Goal: Information Seeking & Learning: Learn about a topic

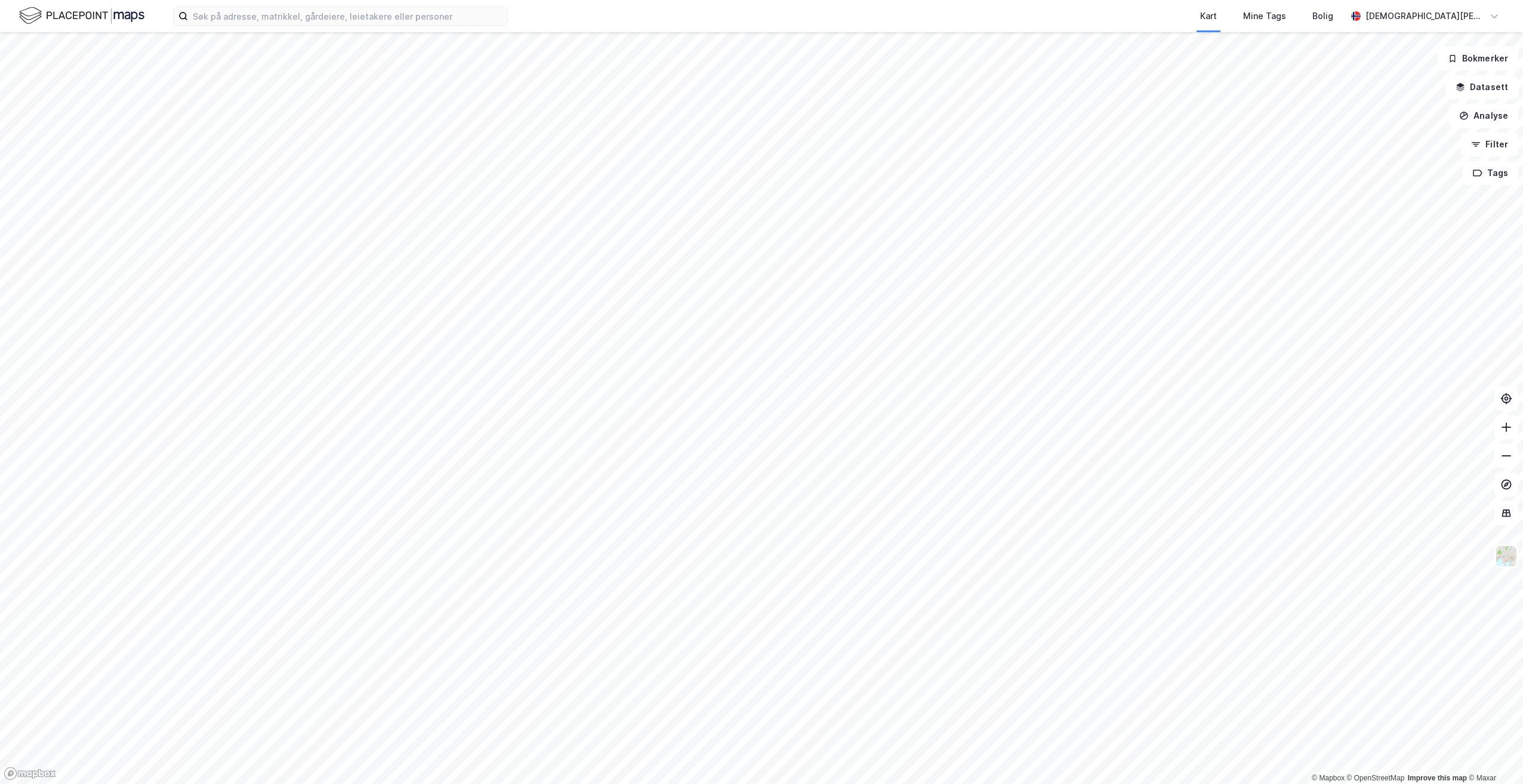
click at [295, 29] on div "Kart Mine Tags Bolig [PERSON_NAME]" at bounding box center [762, 16] width 1523 height 32
click at [302, 17] on input at bounding box center [347, 16] width 319 height 18
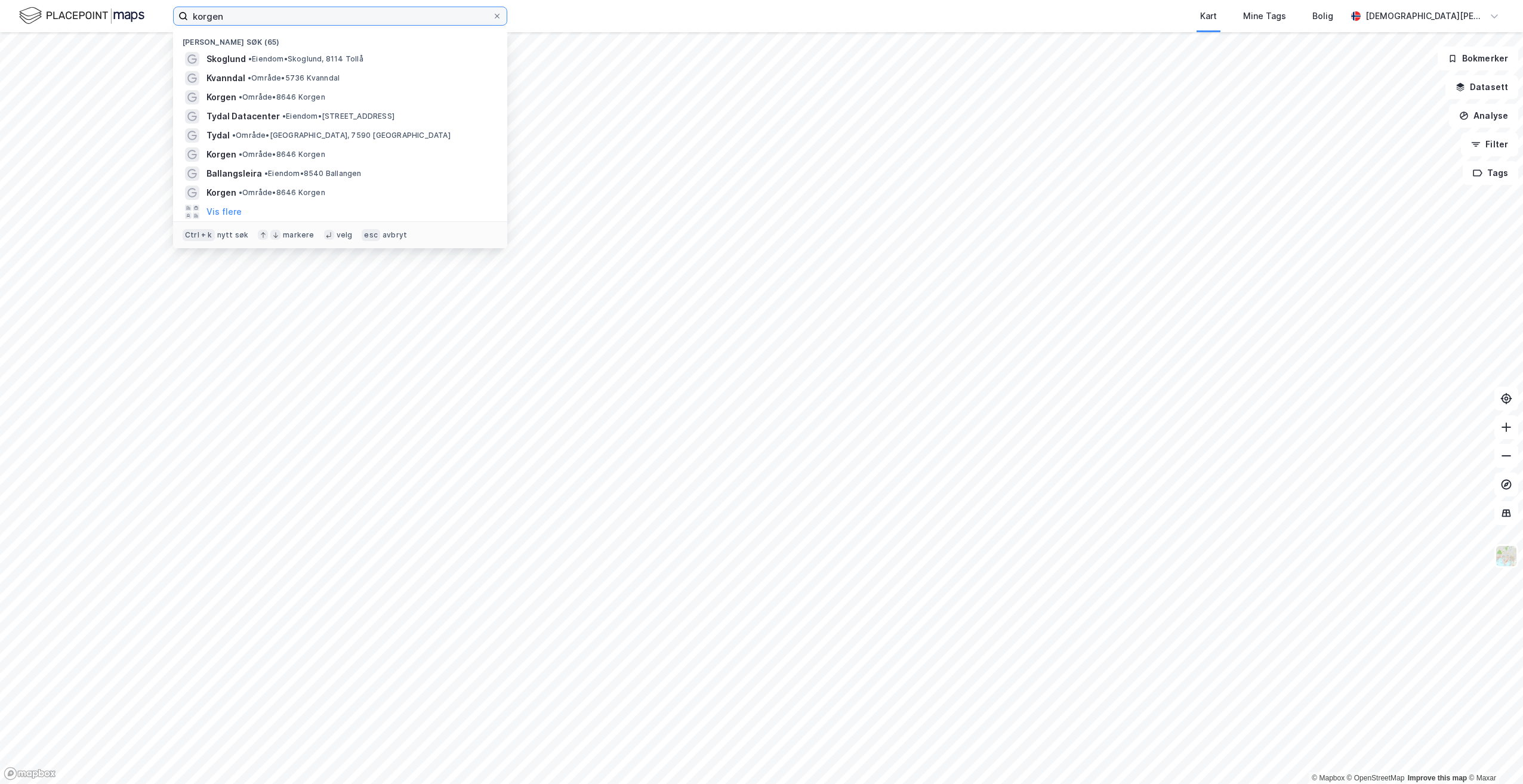
type input "korgen"
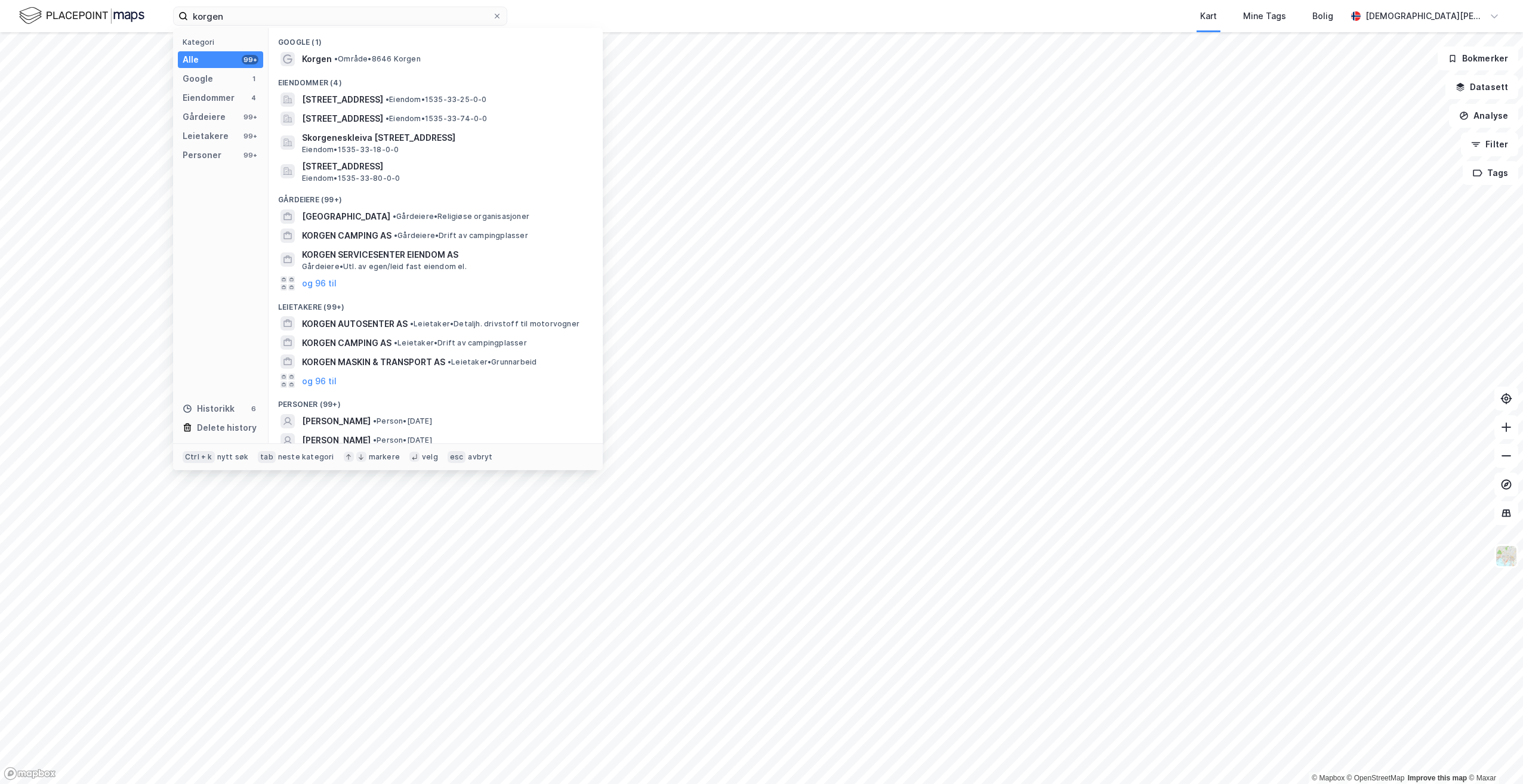
click at [321, 69] on div "Eiendommer (4)" at bounding box center [436, 79] width 334 height 21
click at [329, 59] on span "Korgen" at bounding box center [317, 59] width 30 height 14
